Goal: Task Accomplishment & Management: Complete application form

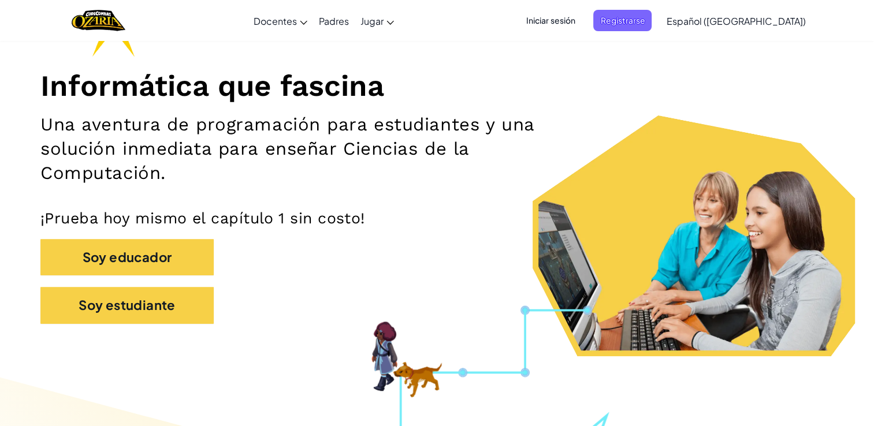
scroll to position [111, 0]
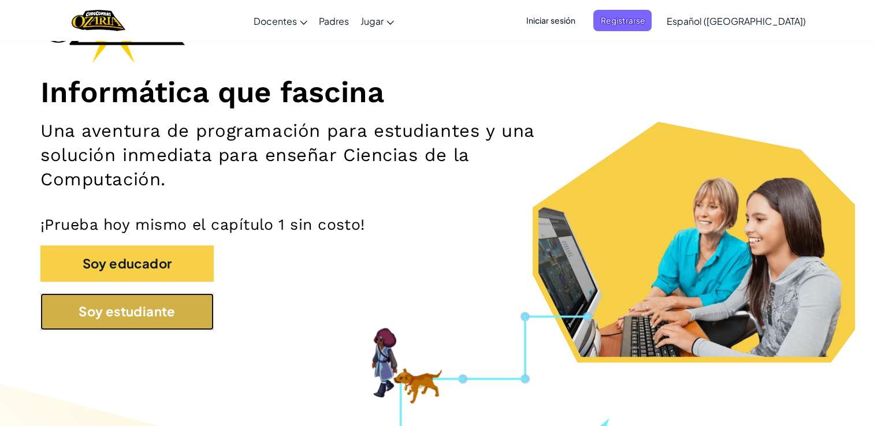
click at [133, 319] on button "Soy estudiante" at bounding box center [126, 311] width 173 height 36
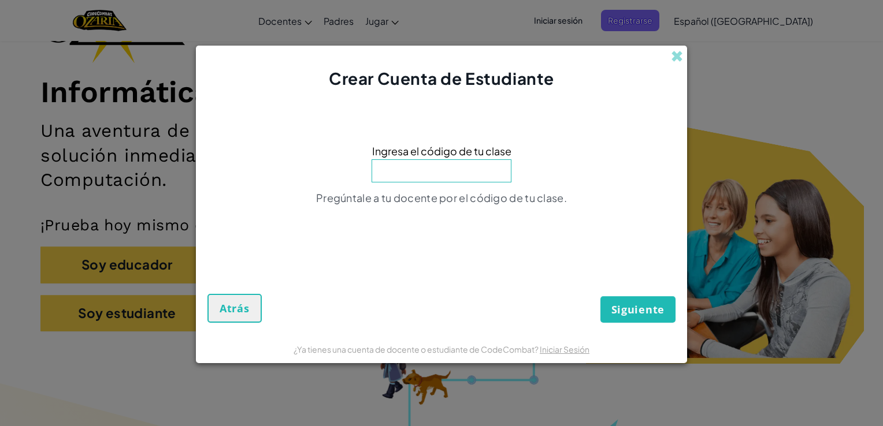
click at [472, 173] on input at bounding box center [441, 170] width 140 height 23
type input "TownFightFind"
click at [634, 318] on button "Siguiente" at bounding box center [637, 309] width 75 height 27
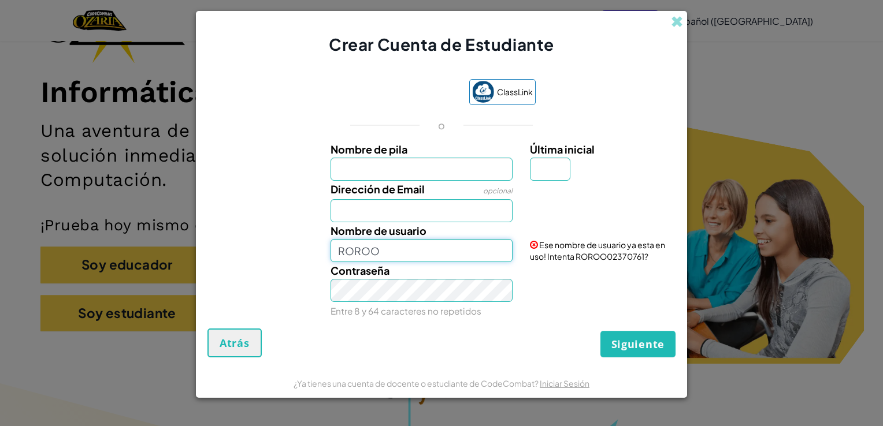
click at [455, 254] on input "ROROO" at bounding box center [421, 250] width 183 height 23
type input "R"
click at [358, 164] on input "Nombre de pila" at bounding box center [421, 169] width 183 height 23
click at [668, 39] on div "Crear Cuenta de Estudiante" at bounding box center [441, 33] width 491 height 44
click at [677, 24] on span at bounding box center [677, 22] width 12 height 12
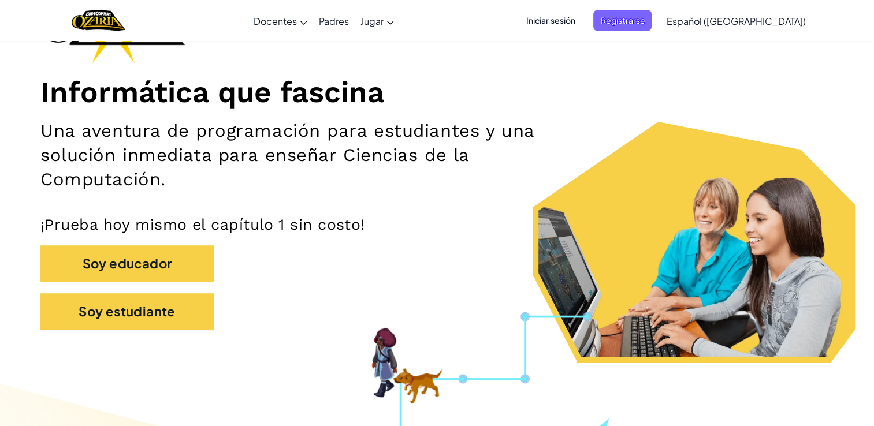
click at [578, 20] on span "Iniciar sesión" at bounding box center [550, 20] width 62 height 21
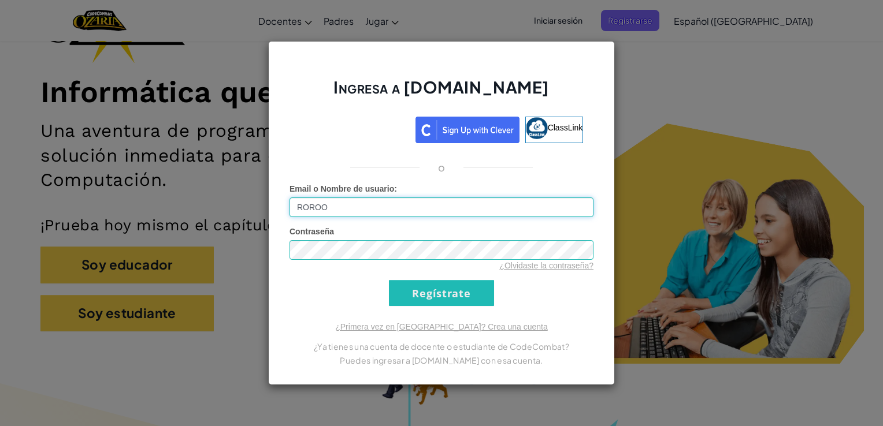
click at [543, 206] on input "ROROO" at bounding box center [441, 208] width 304 height 20
click at [444, 210] on input "ROROO" at bounding box center [441, 208] width 304 height 20
type input "R"
click at [789, 281] on div "Ingresa a [DOMAIN_NAME] ClassLink o Error desconocido. Email o Nombre de usuari…" at bounding box center [441, 213] width 883 height 426
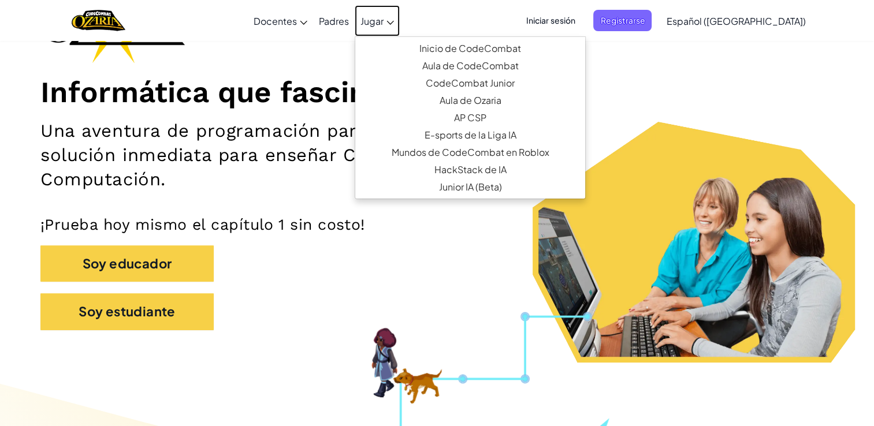
click at [384, 23] on span "Jugar" at bounding box center [371, 21] width 23 height 12
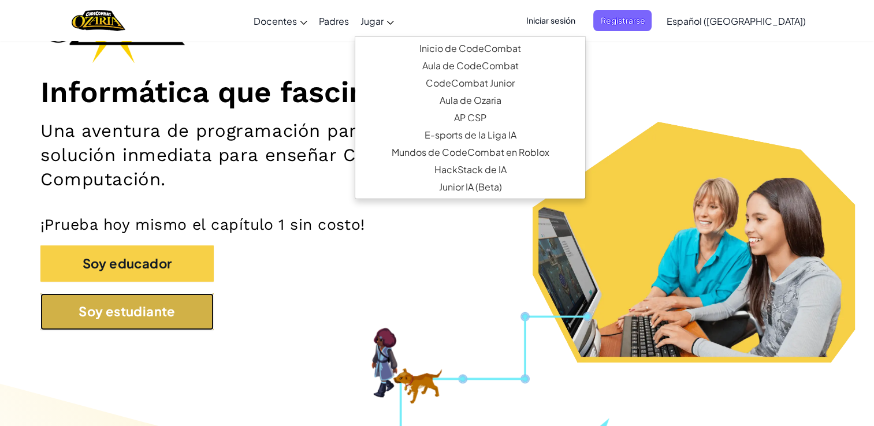
click at [110, 304] on button "Soy estudiante" at bounding box center [126, 311] width 173 height 36
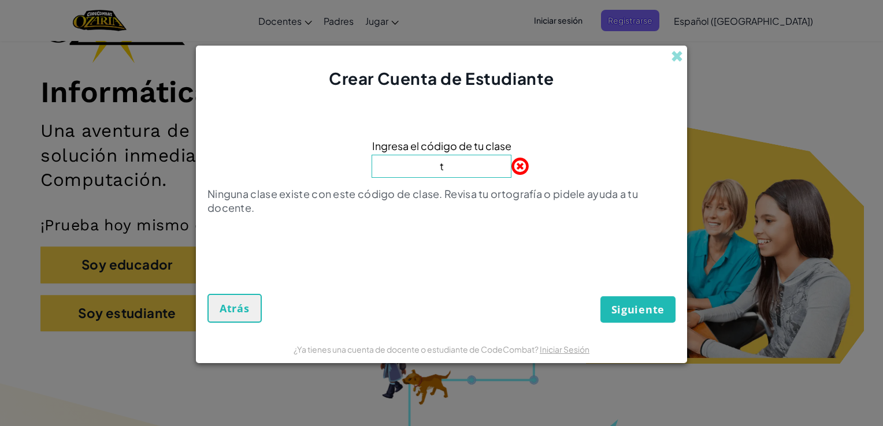
type input "TownFightFind"
click at [655, 319] on button "Siguiente" at bounding box center [637, 309] width 75 height 27
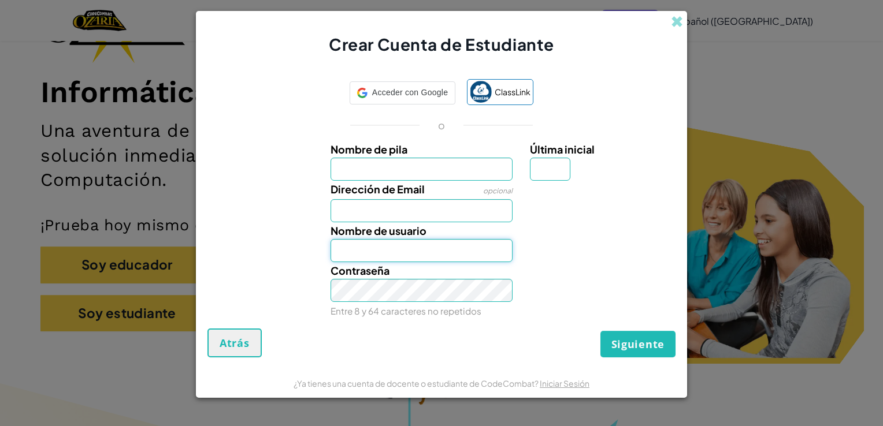
type input "ROROO"
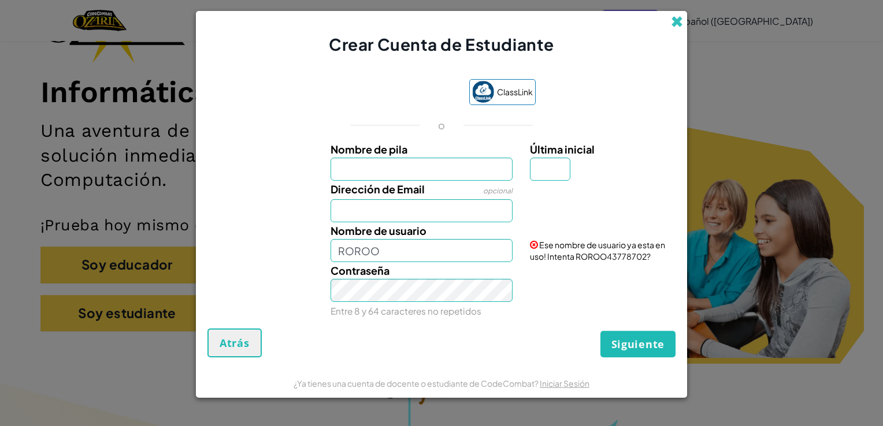
click at [673, 18] on span at bounding box center [677, 22] width 12 height 12
